Goal: Task Accomplishment & Management: Complete application form

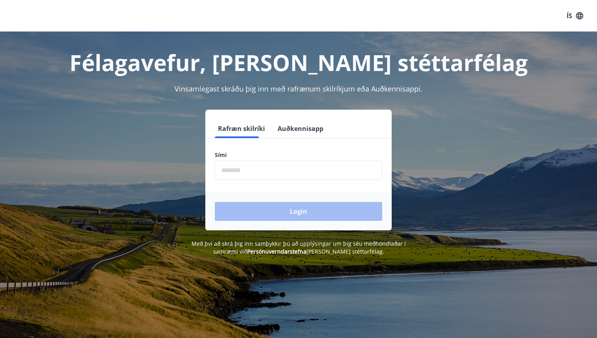
click at [264, 161] on input "phone" at bounding box center [298, 170] width 167 height 19
type input "********"
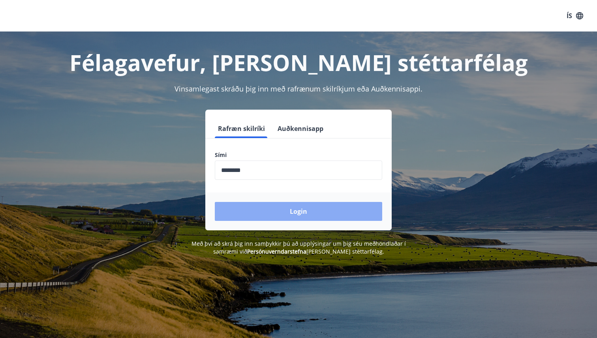
click at [279, 213] on button "Login" at bounding box center [298, 211] width 167 height 19
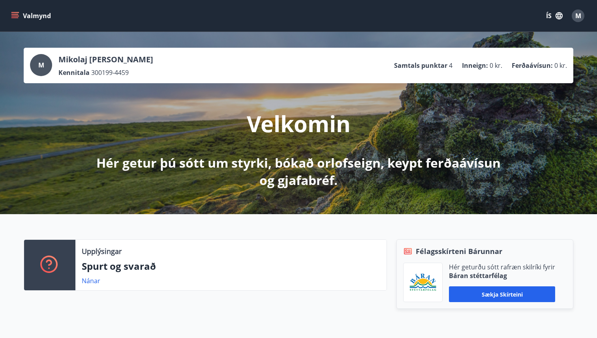
click at [17, 17] on icon "menu" at bounding box center [15, 16] width 8 height 8
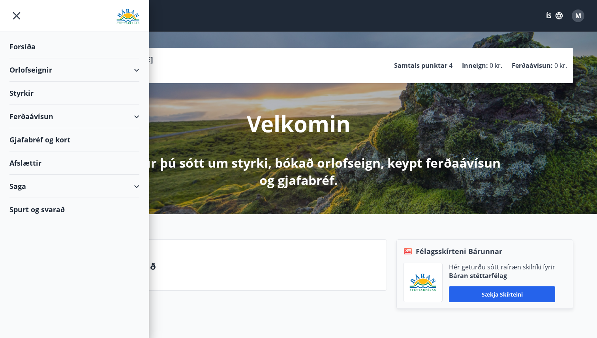
click at [130, 68] on div "Orlofseignir" at bounding box center [74, 69] width 130 height 23
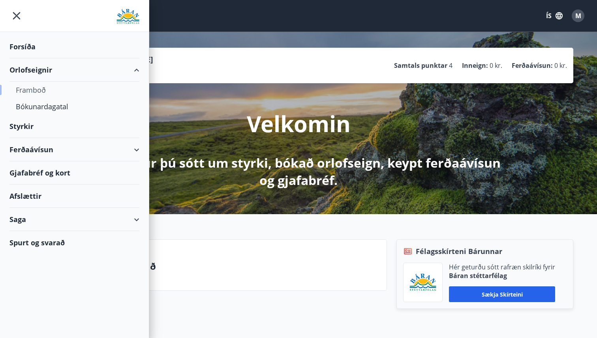
click at [37, 90] on div "Framboð" at bounding box center [74, 90] width 117 height 17
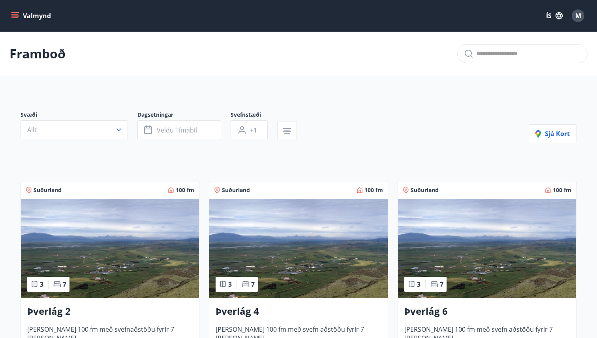
click at [16, 13] on icon "menu" at bounding box center [15, 16] width 8 height 8
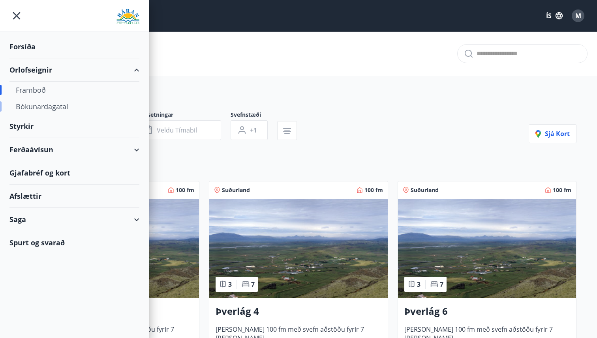
click at [36, 112] on div "Bókunardagatal" at bounding box center [74, 106] width 117 height 17
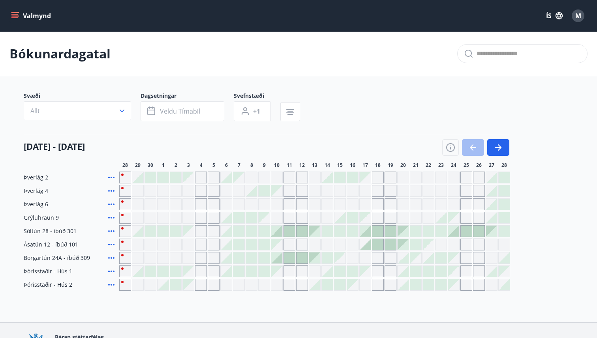
click at [22, 6] on div "Valmynd ÍS M" at bounding box center [298, 16] width 597 height 32
click at [18, 10] on button "Valmynd" at bounding box center [31, 16] width 45 height 14
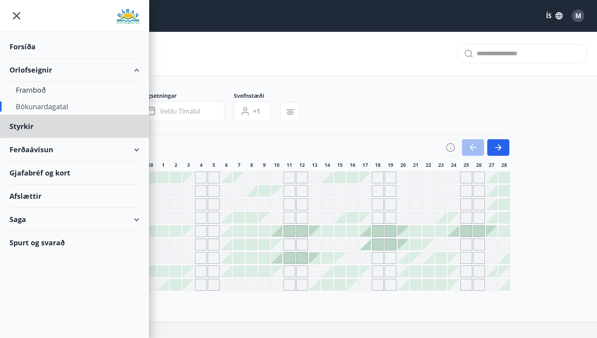
click at [28, 48] on div "Forsíða" at bounding box center [74, 46] width 130 height 23
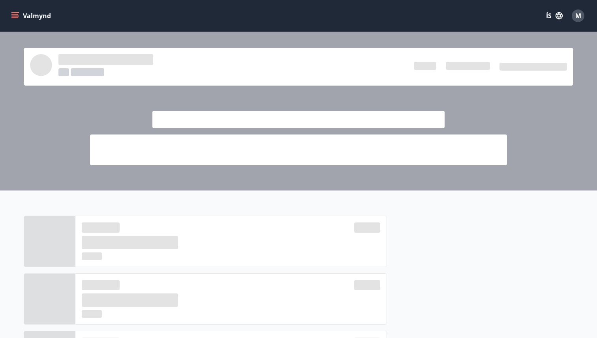
click at [15, 12] on icon "menu" at bounding box center [15, 16] width 8 height 8
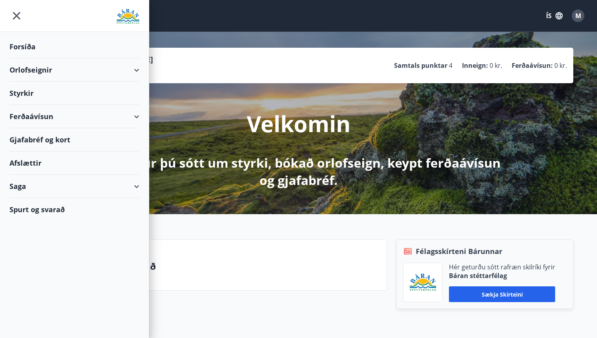
click at [31, 91] on div "Styrkir" at bounding box center [74, 93] width 130 height 23
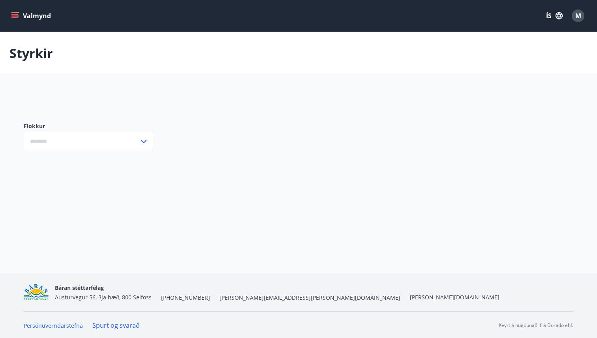
type input "***"
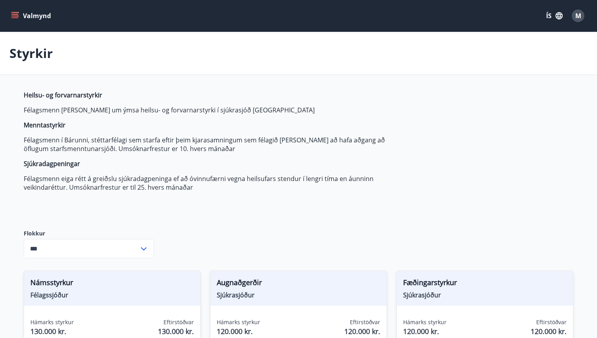
click at [12, 9] on button "Valmynd" at bounding box center [31, 16] width 45 height 14
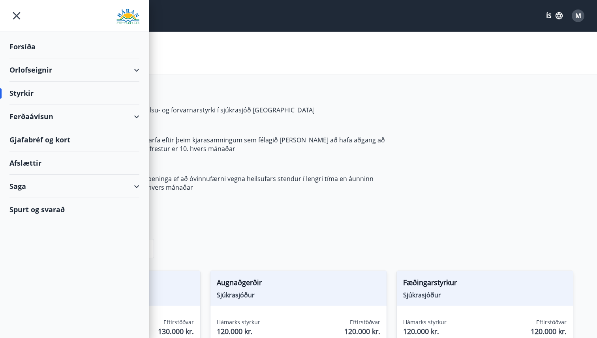
click at [255, 69] on div "Styrkir" at bounding box center [298, 53] width 597 height 43
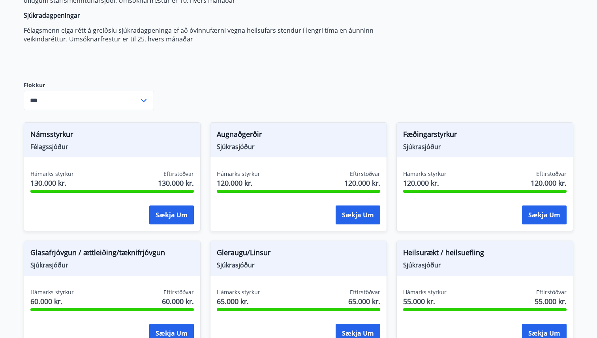
scroll to position [157, 0]
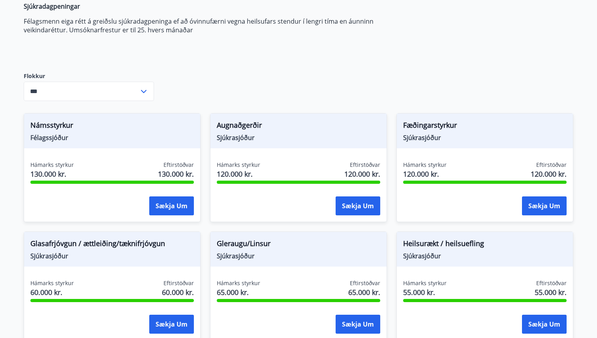
click at [509, 26] on div "Heilsu- og forvarnarstyrkir Félagsmenn geta sótt um ýmsa heilsu- og forvarnarst…" at bounding box center [298, 319] width 549 height 772
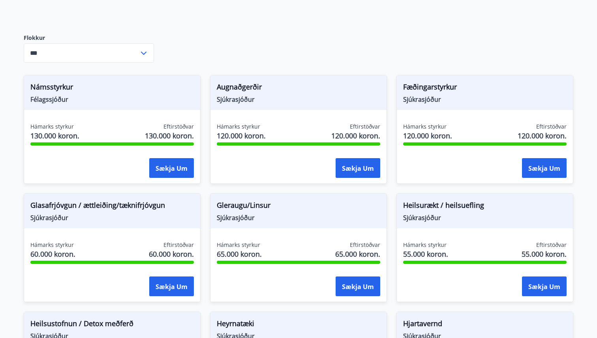
scroll to position [198, 0]
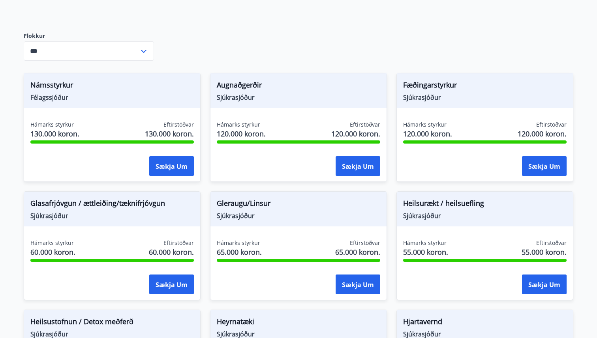
click at [443, 43] on div "Heilsu- og forvarnarstyrkir Félagsmenn geta sótt um ýmsa heilsu- og forvarnarst…" at bounding box center [298, 279] width 549 height 772
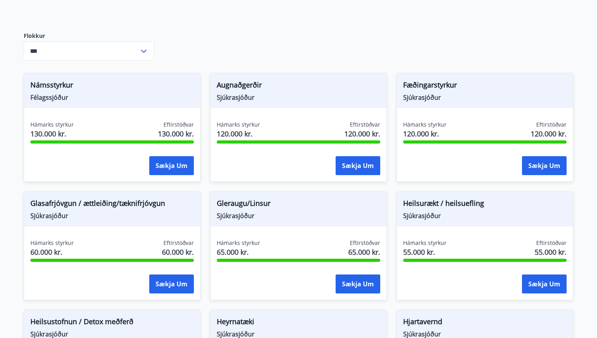
click at [305, 24] on div "Heilsu- og forvarnarstyrkir Félagsmenn geta sótt um ýmsa heilsu- og forvarnarst…" at bounding box center [298, 279] width 549 height 772
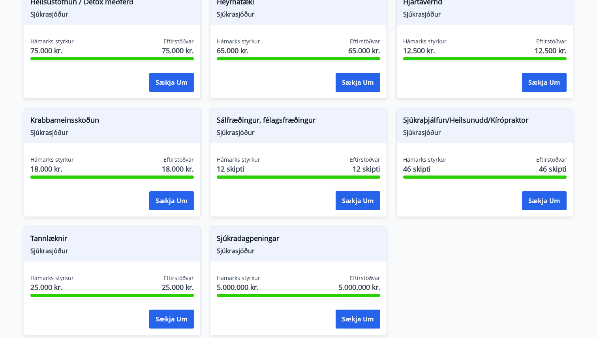
scroll to position [529, 0]
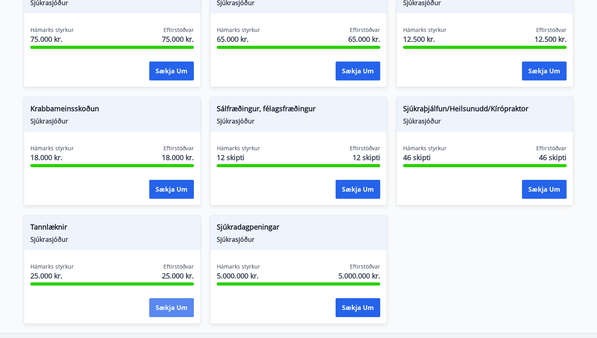
click at [173, 308] on button "Sækja um" at bounding box center [171, 307] width 45 height 19
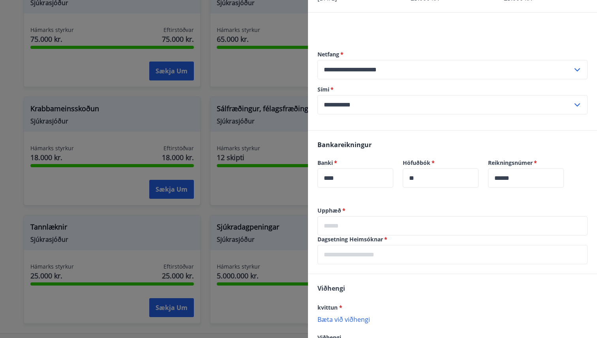
scroll to position [56, 0]
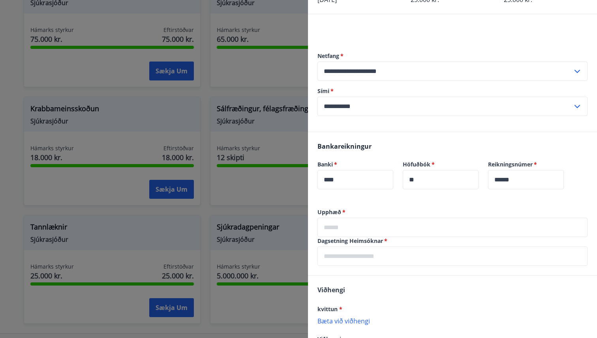
click at [435, 93] on label "Sími   *" at bounding box center [452, 91] width 270 height 8
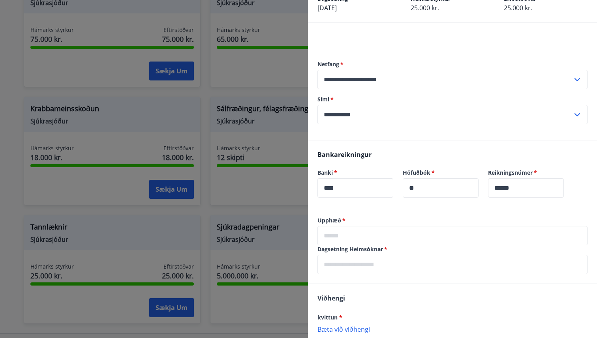
scroll to position [47, 0]
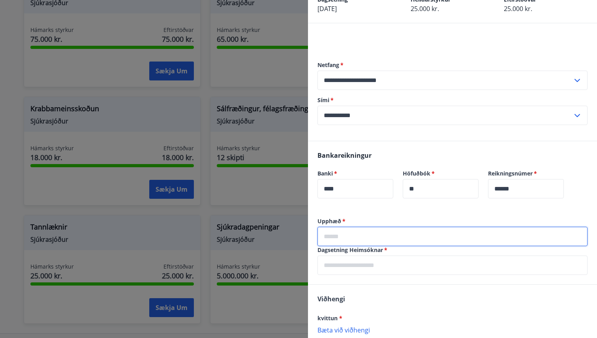
click at [379, 232] on input "text" at bounding box center [452, 236] width 270 height 19
type input "*****"
click at [385, 277] on div "Upphæð   * ***** ​ Dagsetning Heimsóknar   * ​" at bounding box center [452, 250] width 289 height 67
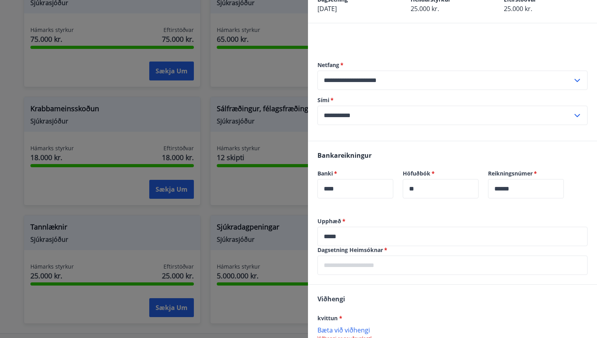
click at [382, 264] on input "text" at bounding box center [452, 265] width 270 height 19
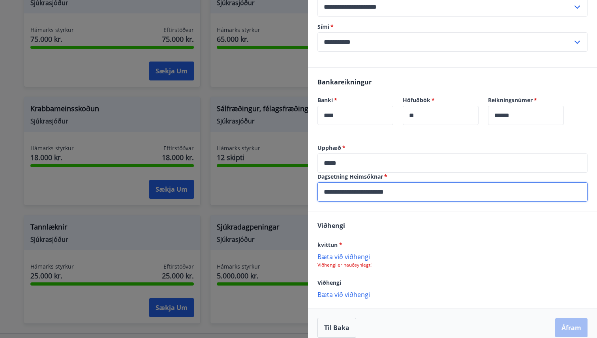
scroll to position [130, 0]
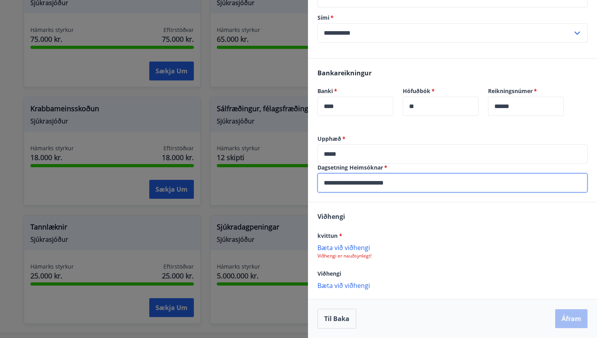
type input "**********"
click at [409, 260] on div "Viðhengi kvittun * Bæta við viðhengi Viðhengi er nauðsynlegt! Viðhengi Bæta við…" at bounding box center [452, 250] width 289 height 96
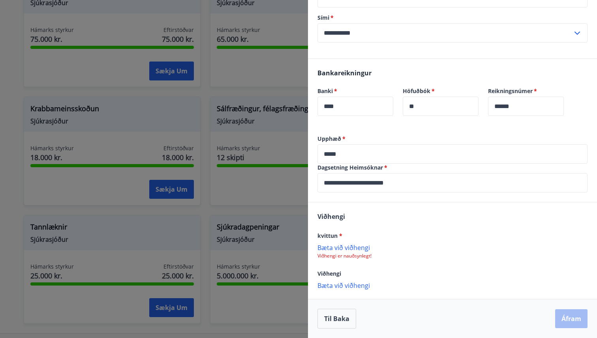
click at [342, 246] on p "Bæta við viðhengi" at bounding box center [452, 247] width 270 height 8
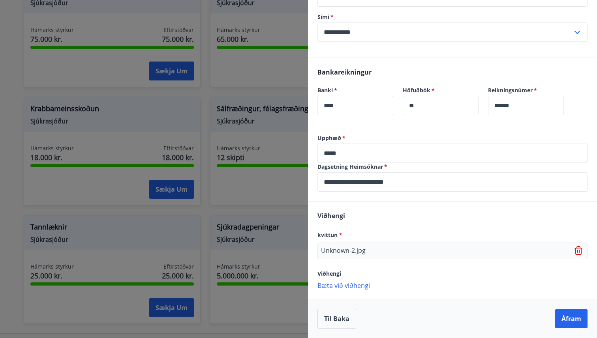
click at [369, 249] on div "Unknown-2.jpg" at bounding box center [452, 251] width 270 height 17
click at [576, 251] on icon at bounding box center [578, 250] width 9 height 9
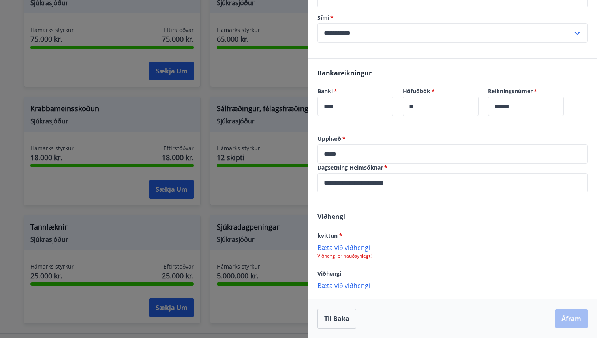
click at [335, 245] on p "Bæta við viðhengi" at bounding box center [452, 247] width 270 height 8
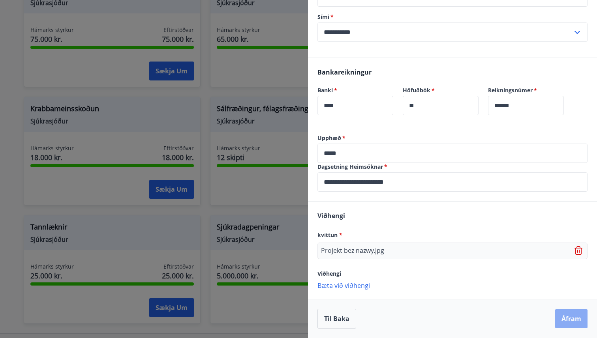
click at [574, 322] on button "Áfram" at bounding box center [571, 318] width 32 height 19
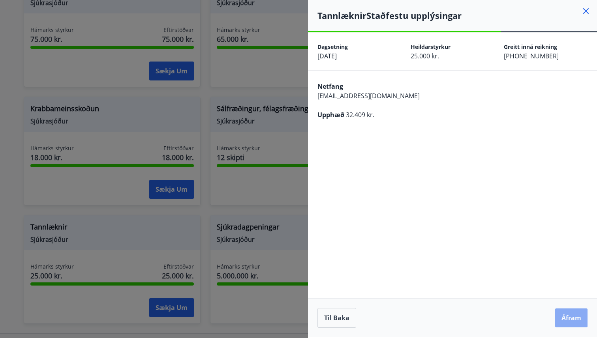
click at [573, 320] on button "Áfram" at bounding box center [571, 318] width 32 height 19
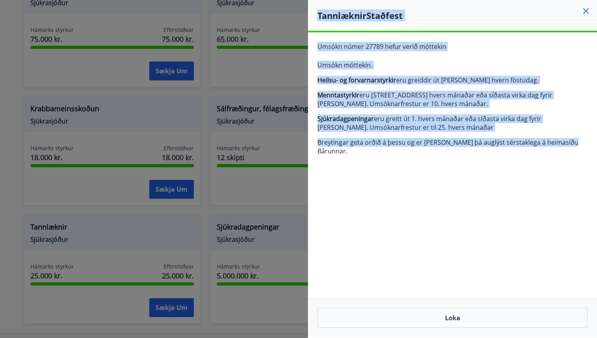
drag, startPoint x: 567, startPoint y: 143, endPoint x: 290, endPoint y: 50, distance: 292.6
click at [290, 50] on div "**********" at bounding box center [298, 169] width 597 height 338
click at [434, 193] on div "**********" at bounding box center [452, 184] width 289 height 305
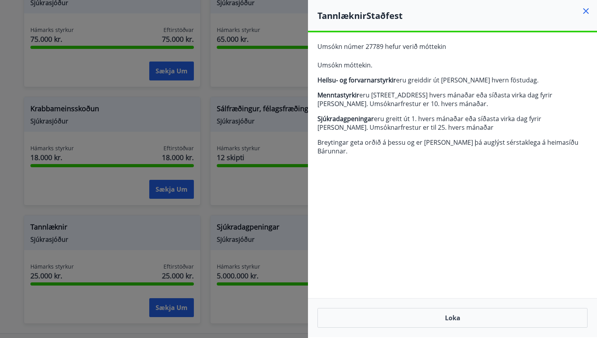
click at [588, 11] on icon at bounding box center [585, 10] width 9 height 9
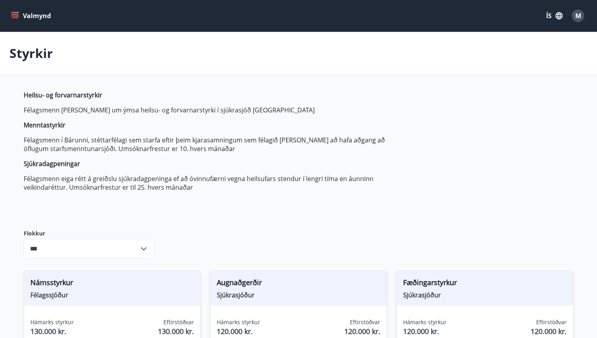
click at [575, 13] on span "M" at bounding box center [578, 15] width 6 height 9
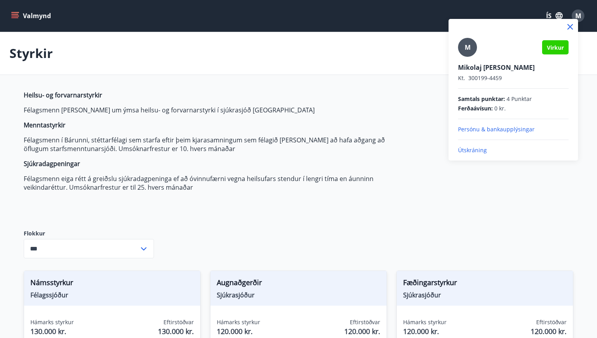
click at [473, 151] on p "Útskráning" at bounding box center [513, 150] width 110 height 8
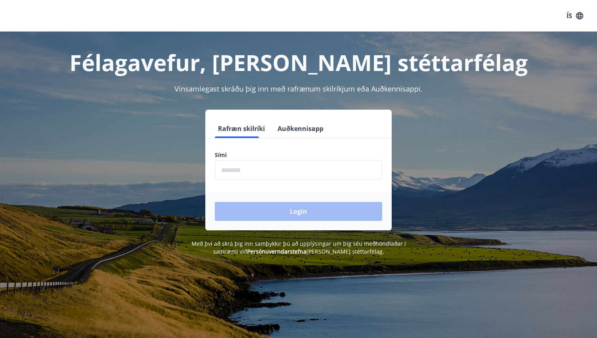
click at [299, 169] on input "phone" at bounding box center [298, 170] width 167 height 19
type input "********"
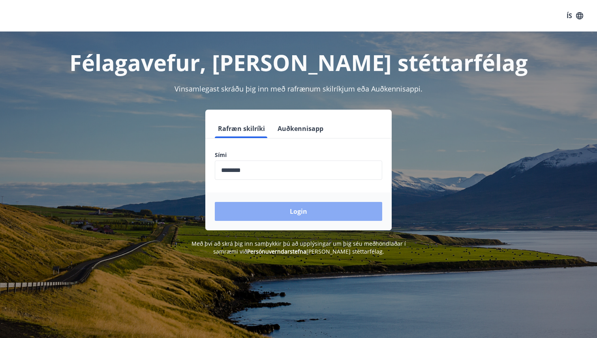
click at [288, 212] on button "Login" at bounding box center [298, 211] width 167 height 19
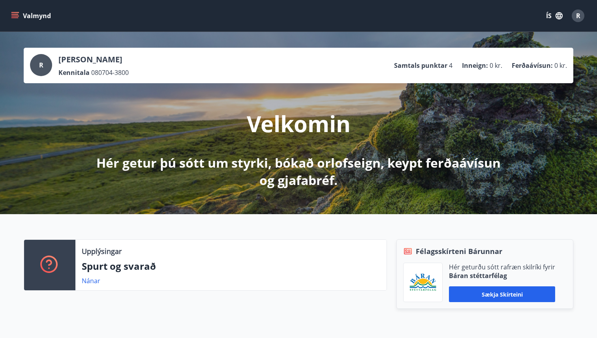
click at [17, 21] on button "Valmynd" at bounding box center [31, 16] width 45 height 14
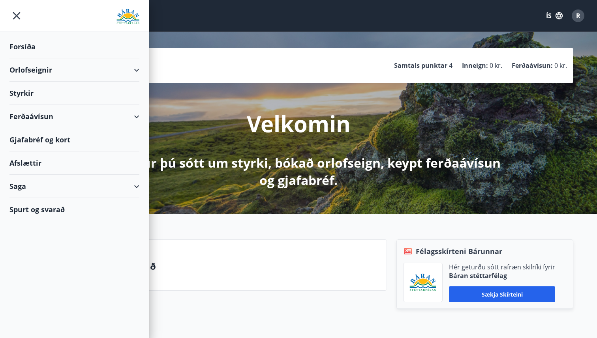
click at [24, 100] on div "Styrkir" at bounding box center [74, 93] width 130 height 23
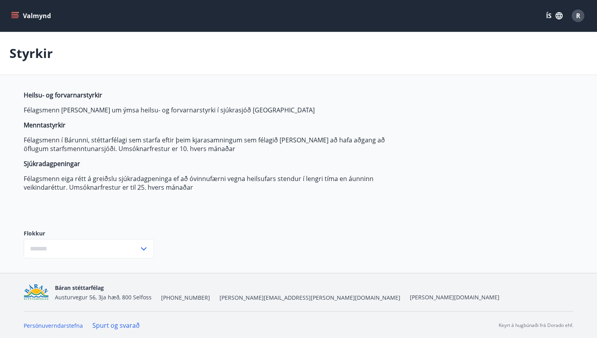
type input "***"
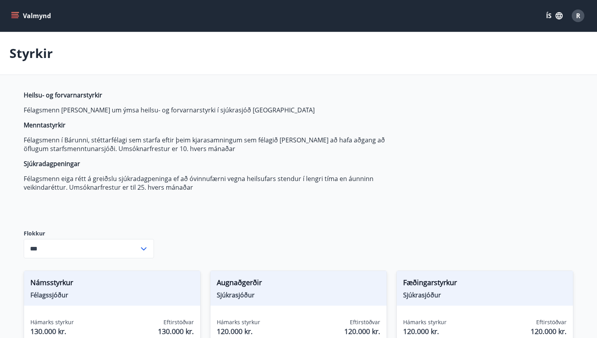
scroll to position [591, 0]
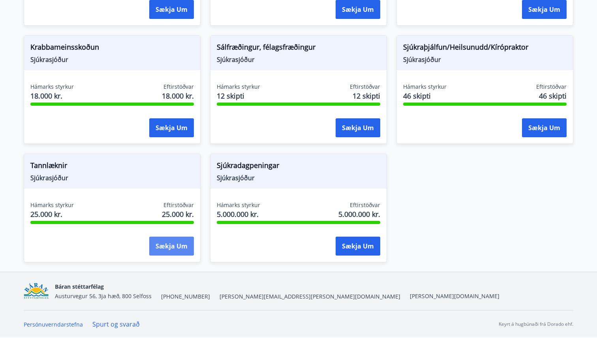
click at [174, 247] on button "Sækja um" at bounding box center [171, 246] width 45 height 19
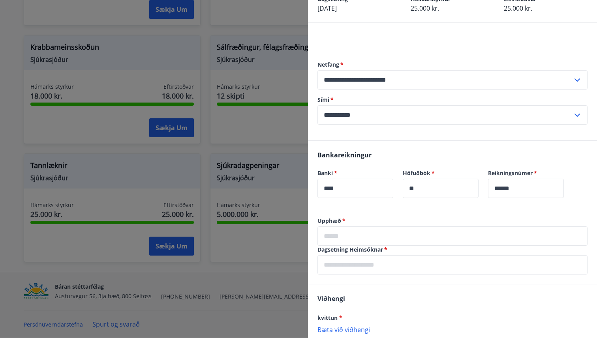
scroll to position [49, 0]
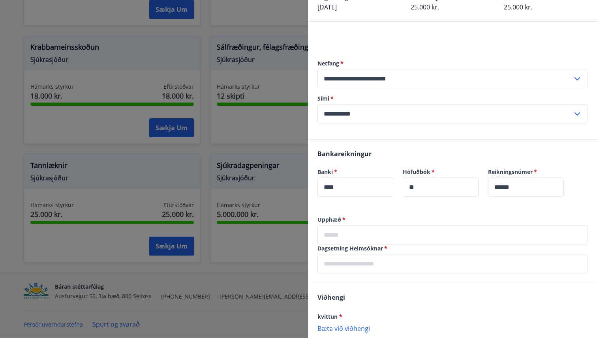
click at [363, 123] on input "**********" at bounding box center [444, 113] width 255 height 19
click at [396, 94] on form "**********" at bounding box center [452, 92] width 270 height 64
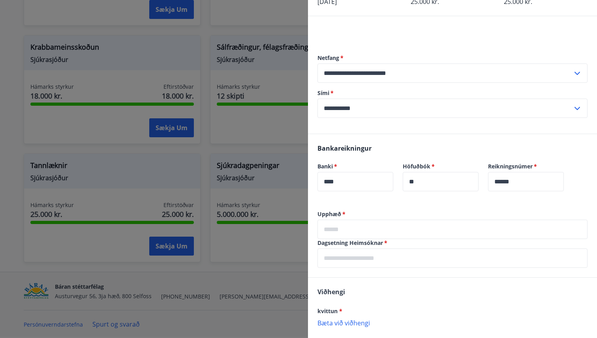
scroll to position [65, 0]
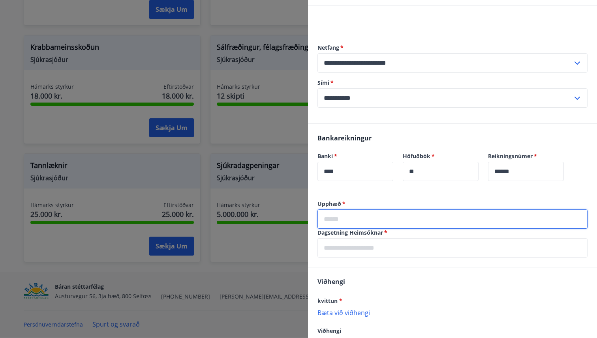
click at [368, 215] on input "text" at bounding box center [452, 219] width 270 height 19
type input "*****"
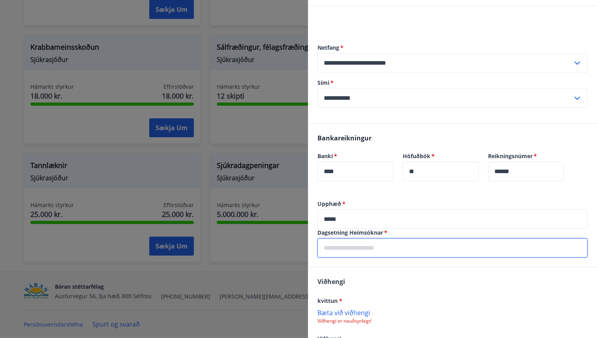
click at [345, 247] on input "text" at bounding box center [452, 247] width 270 height 19
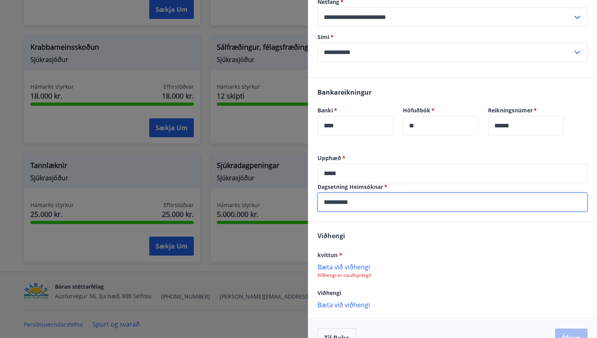
scroll to position [112, 0]
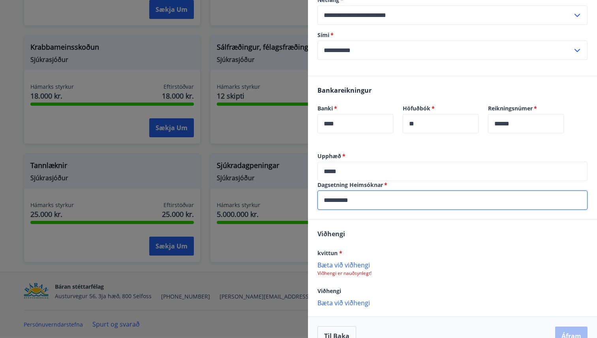
type input "**********"
click at [378, 258] on div "kvittun * Bæta við viðhengi Viðhengi er nauðsynlegt!" at bounding box center [452, 262] width 270 height 28
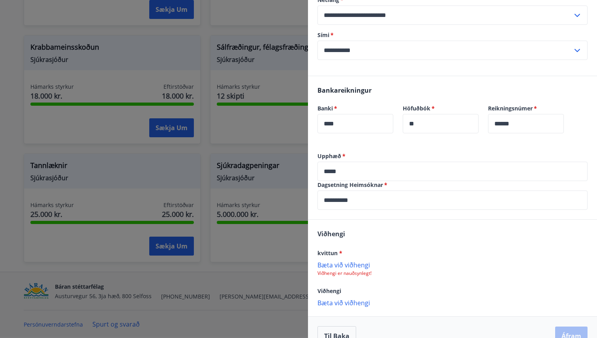
click at [328, 264] on p "Bæta við viðhengi" at bounding box center [452, 265] width 270 height 8
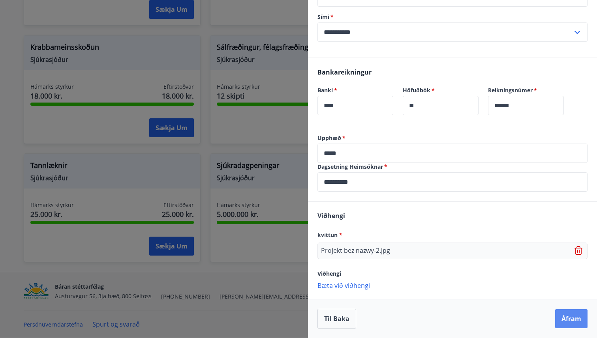
click at [566, 318] on button "Áfram" at bounding box center [571, 318] width 32 height 19
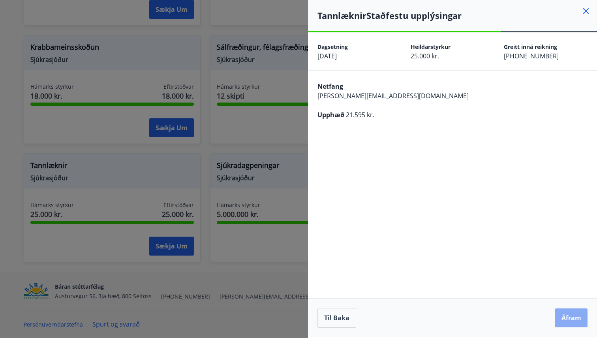
click at [567, 320] on button "Áfram" at bounding box center [571, 318] width 32 height 19
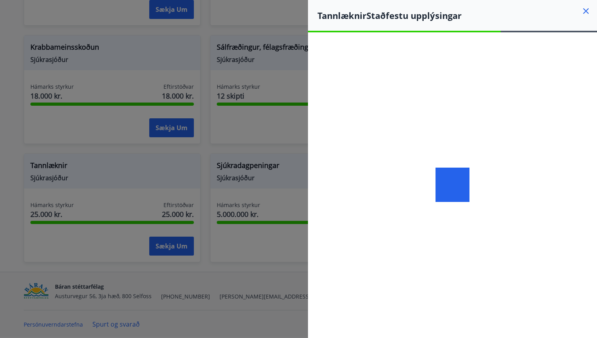
click at [485, 153] on div at bounding box center [452, 184] width 289 height 305
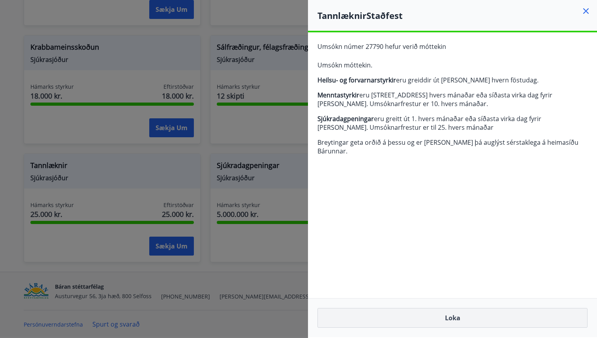
click at [434, 320] on button "Loka" at bounding box center [452, 318] width 270 height 20
